Goal: Navigation & Orientation: Find specific page/section

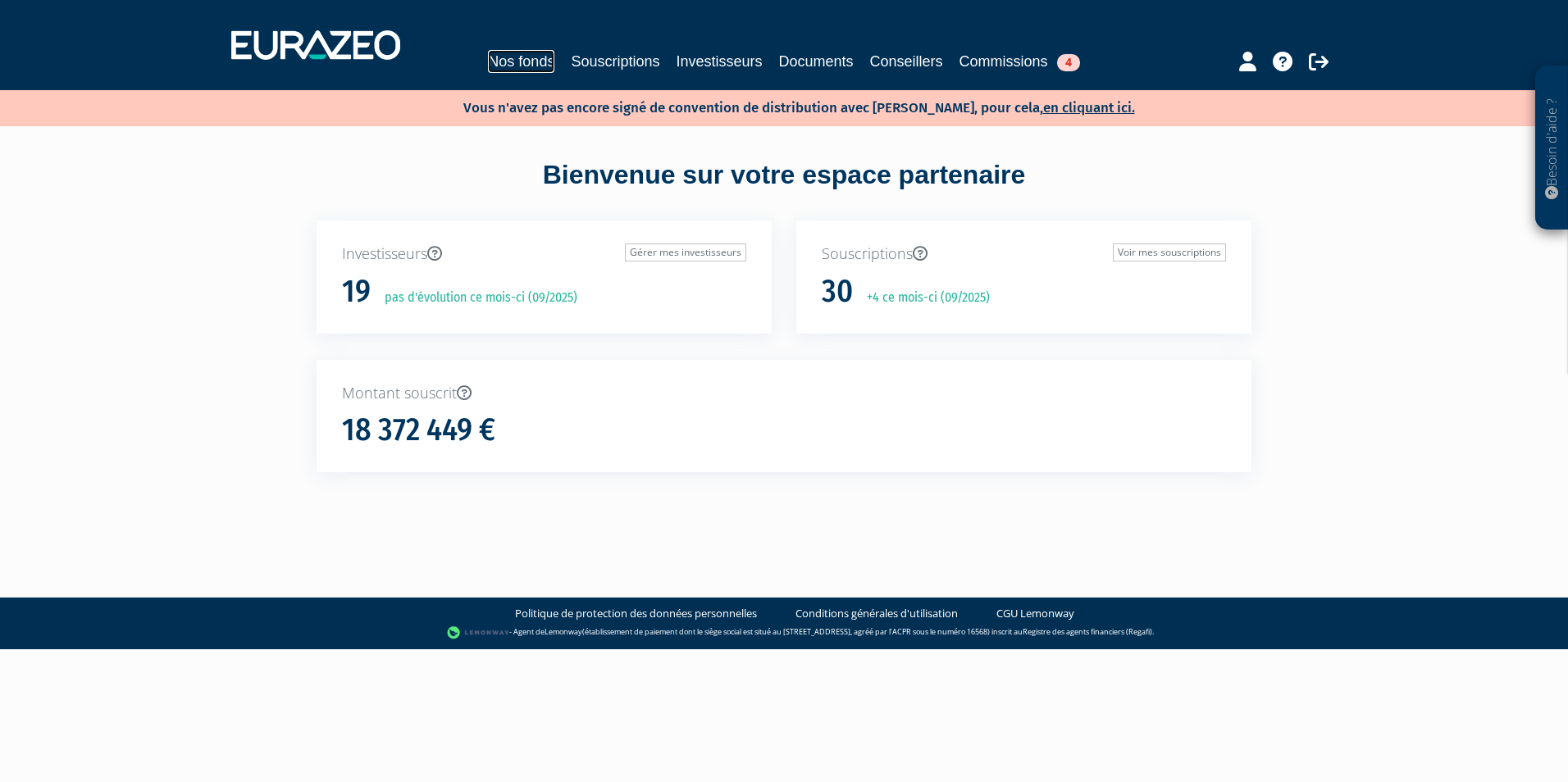
click at [515, 70] on link "Nos fonds" at bounding box center [521, 61] width 66 height 23
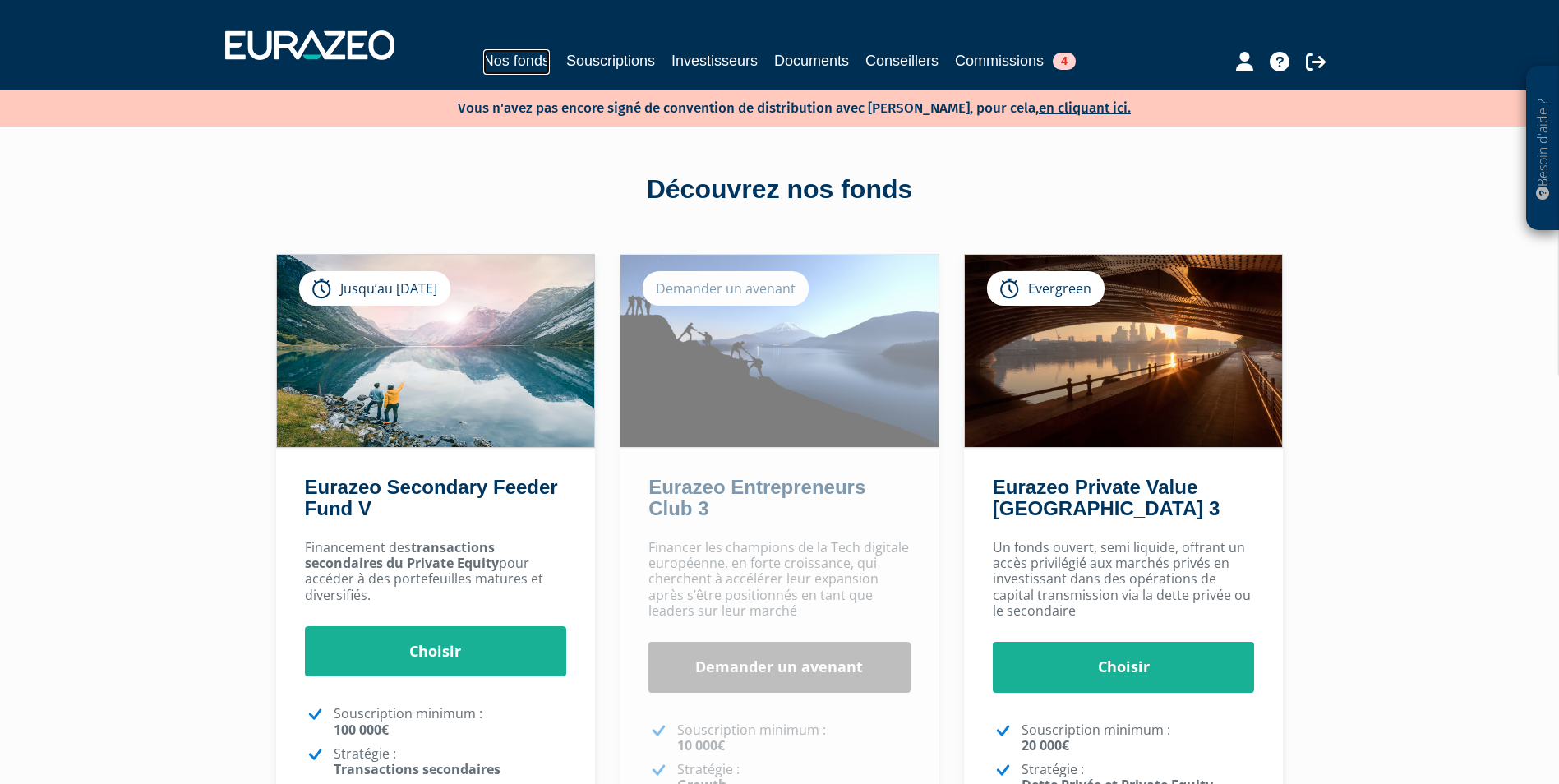
click at [507, 74] on link "Nos fonds" at bounding box center [516, 62] width 67 height 25
click at [586, 74] on div "Nos fonds Souscriptions Investisseurs Documents Conseillers Commissions 4" at bounding box center [780, 62] width 755 height 25
click at [575, 63] on link "Souscriptions" at bounding box center [610, 60] width 89 height 23
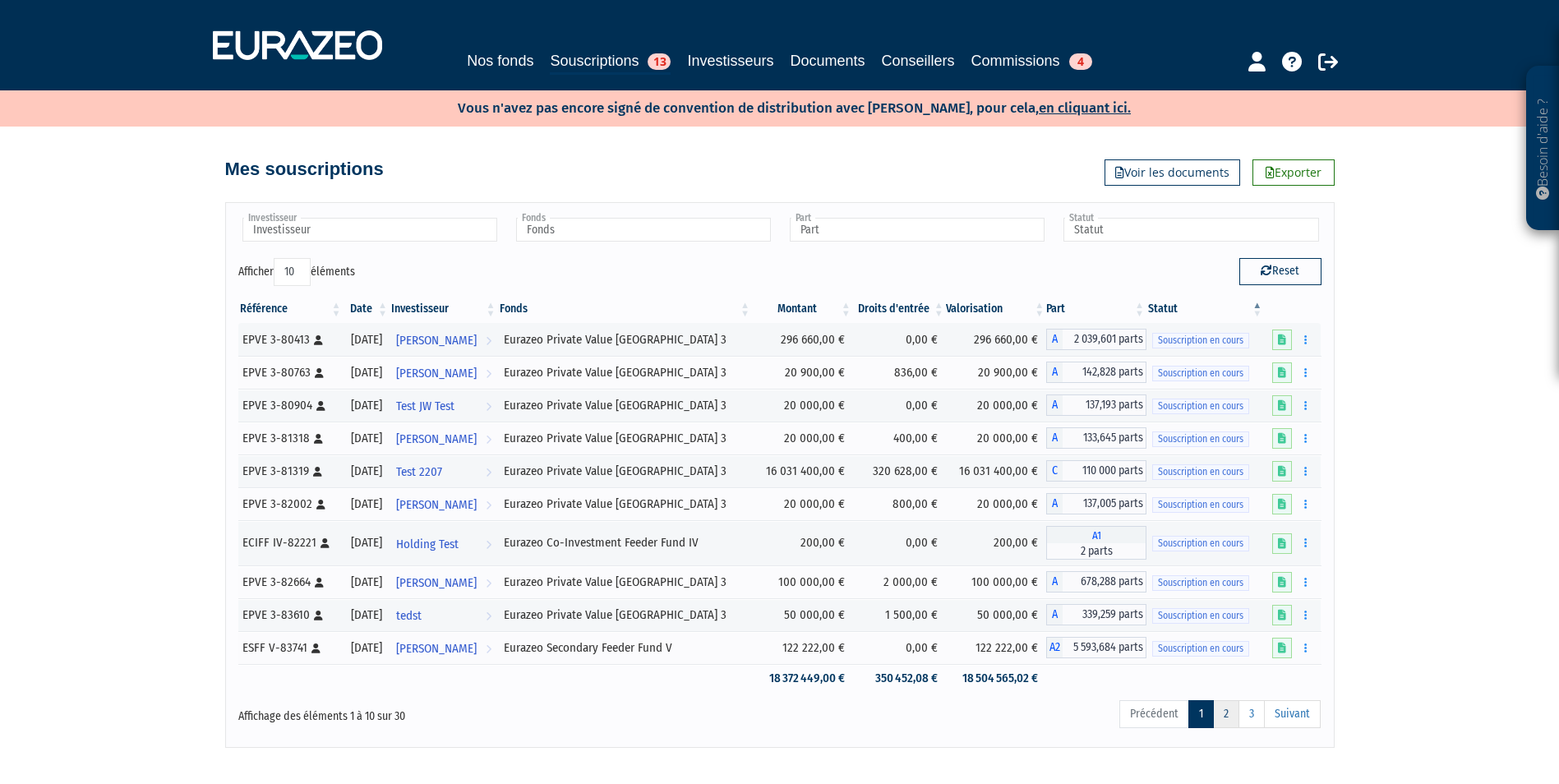
click at [1235, 724] on link "2" at bounding box center [1226, 714] width 26 height 28
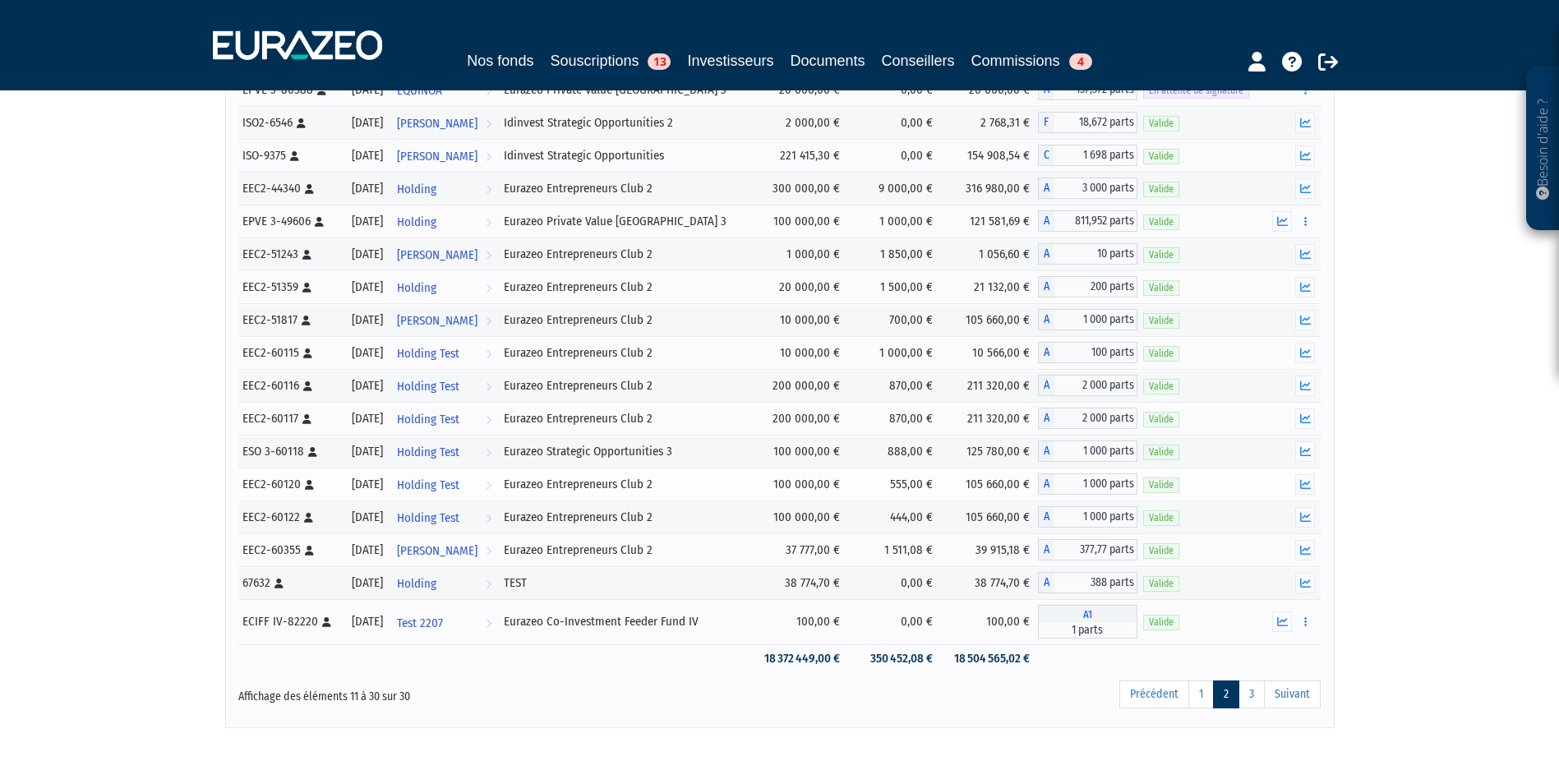
scroll to position [352, 0]
click at [1248, 691] on link "3" at bounding box center [1251, 690] width 26 height 28
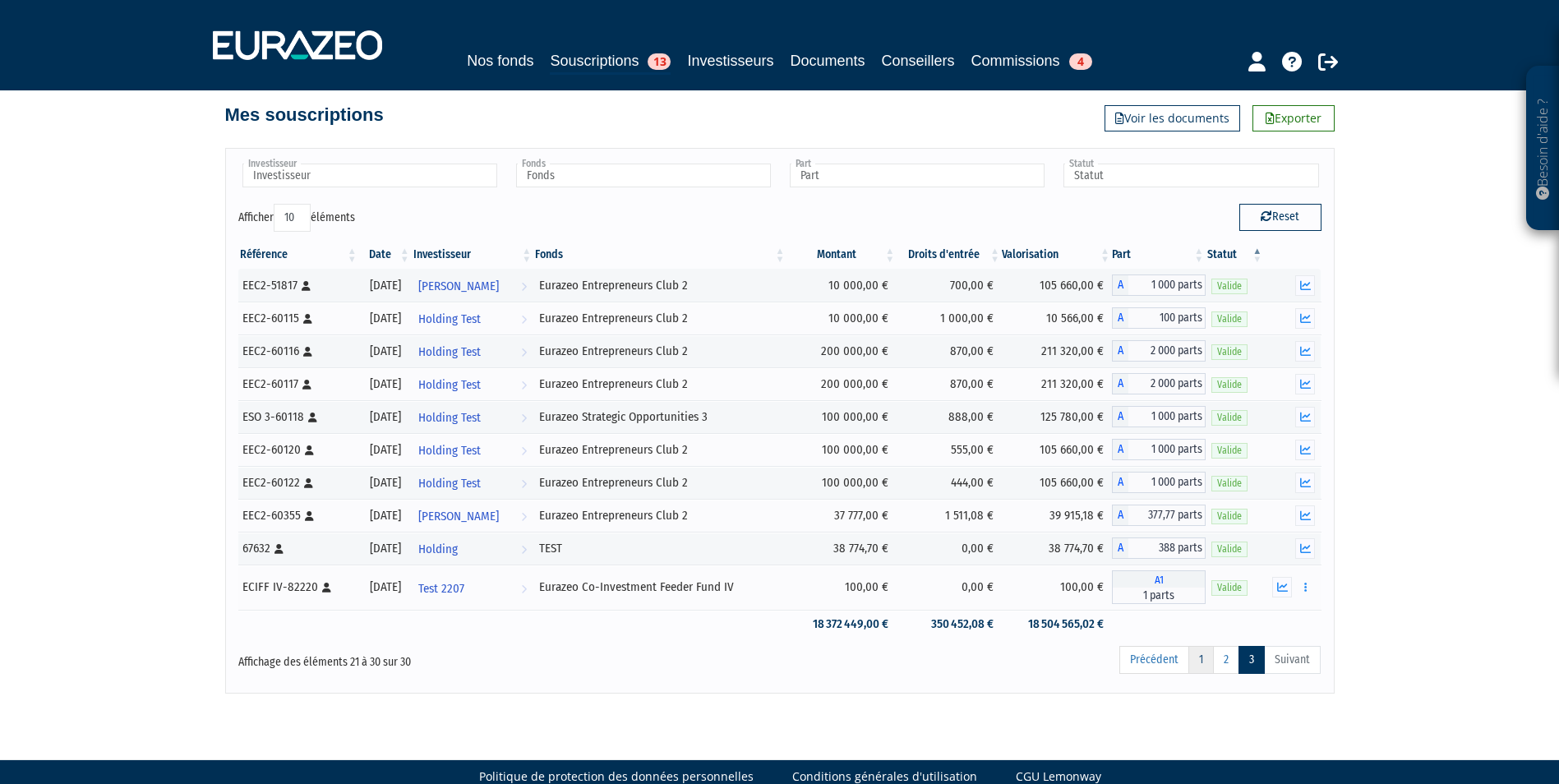
click at [1202, 671] on link "1" at bounding box center [1202, 659] width 25 height 28
